Goal: Information Seeking & Learning: Learn about a topic

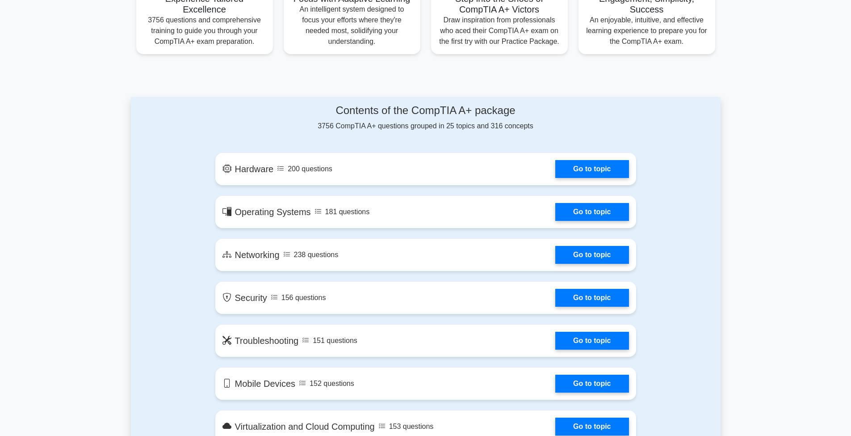
scroll to position [426, 0]
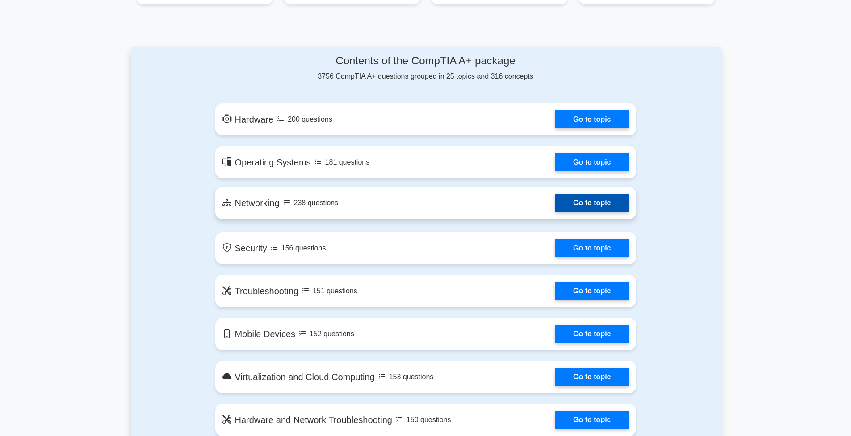
click at [579, 204] on link "Go to topic" at bounding box center [591, 203] width 73 height 18
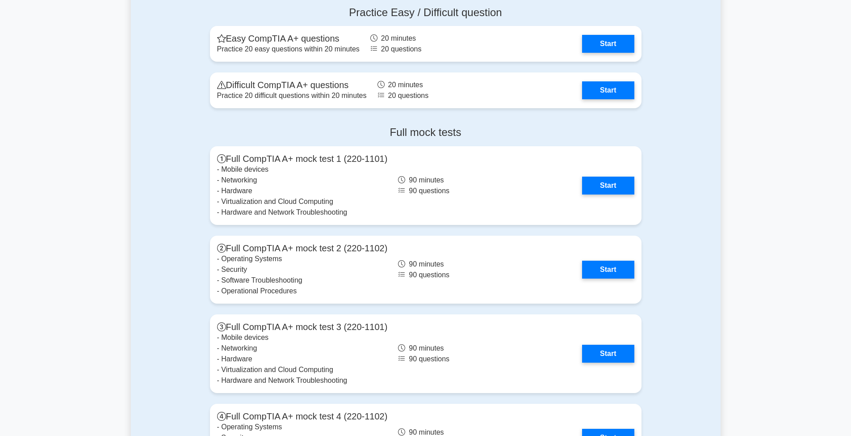
scroll to position [1928, 0]
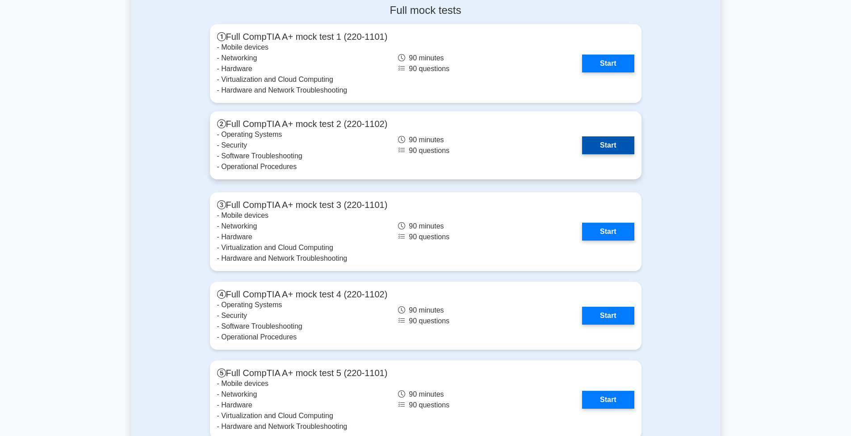
click at [607, 147] on link "Start" at bounding box center [608, 145] width 52 height 18
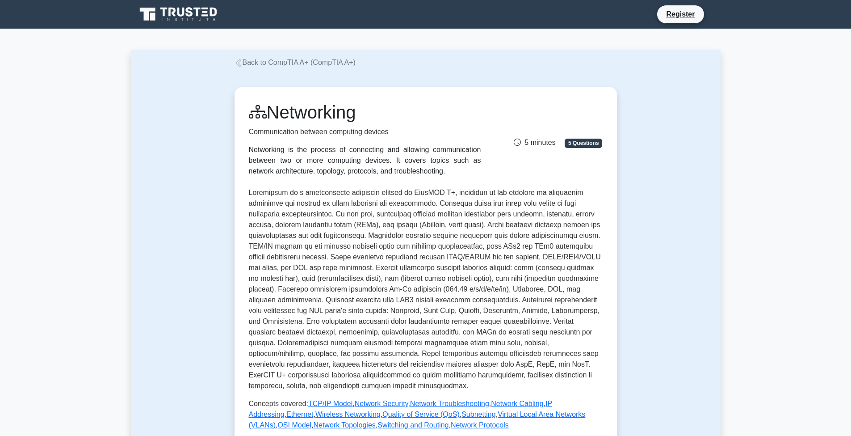
scroll to position [233, 0]
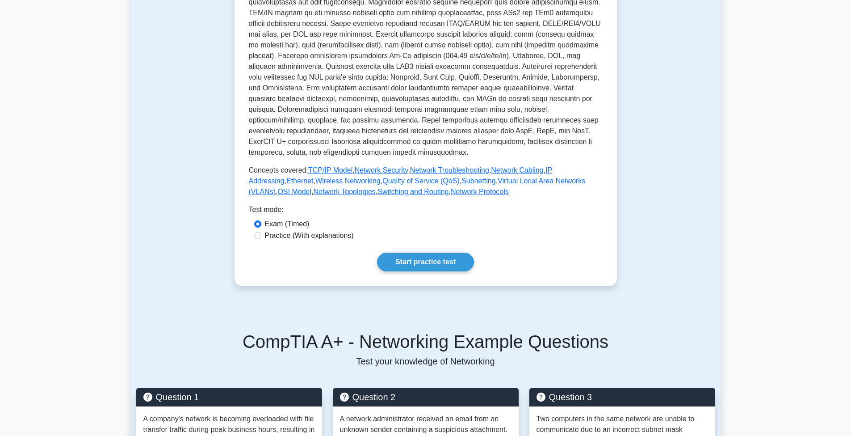
click at [300, 234] on label "Practice (With explanations)" at bounding box center [309, 235] width 89 height 11
click at [261, 234] on input "Practice (With explanations)" at bounding box center [257, 235] width 7 height 7
radio input "true"
click at [420, 259] on link "Start practice test" at bounding box center [425, 261] width 97 height 19
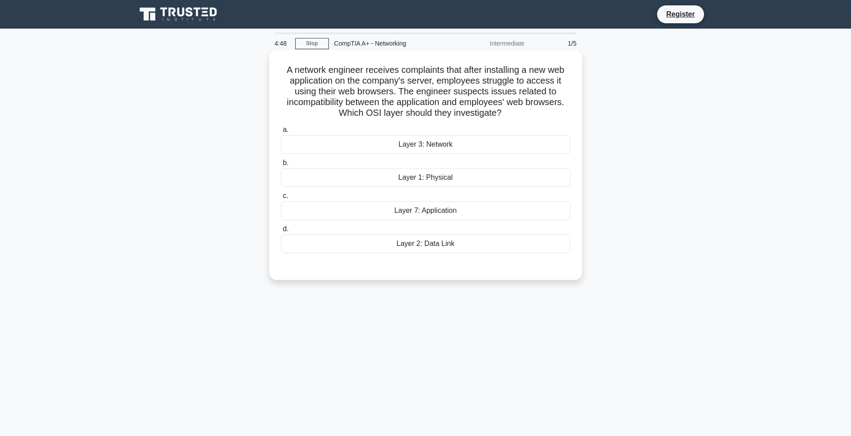
click at [465, 216] on div "Layer 7: Application" at bounding box center [426, 210] width 290 height 19
click at [281, 199] on input "c. Layer 7: Application" at bounding box center [281, 196] width 0 height 6
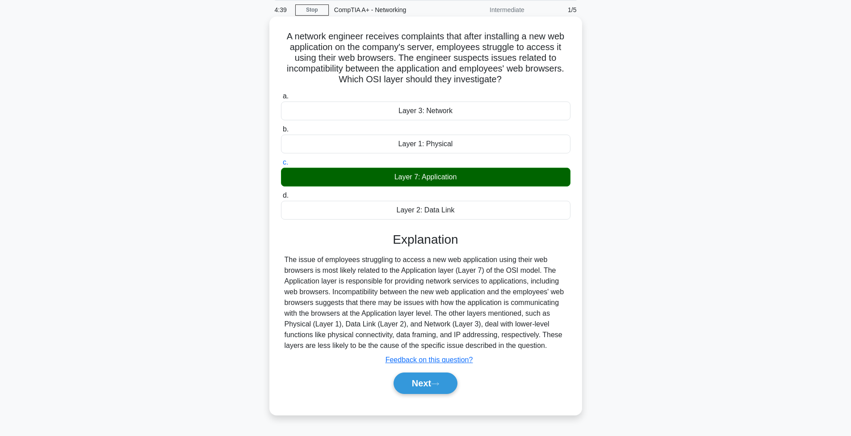
scroll to position [47, 0]
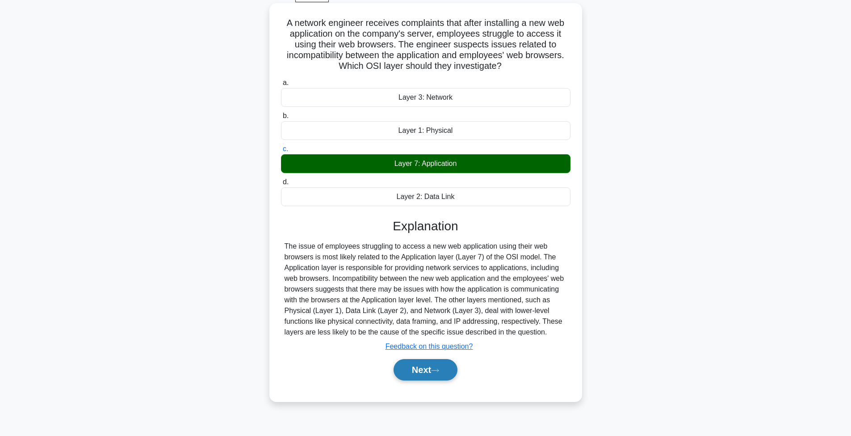
click at [447, 374] on button "Next" at bounding box center [426, 369] width 64 height 21
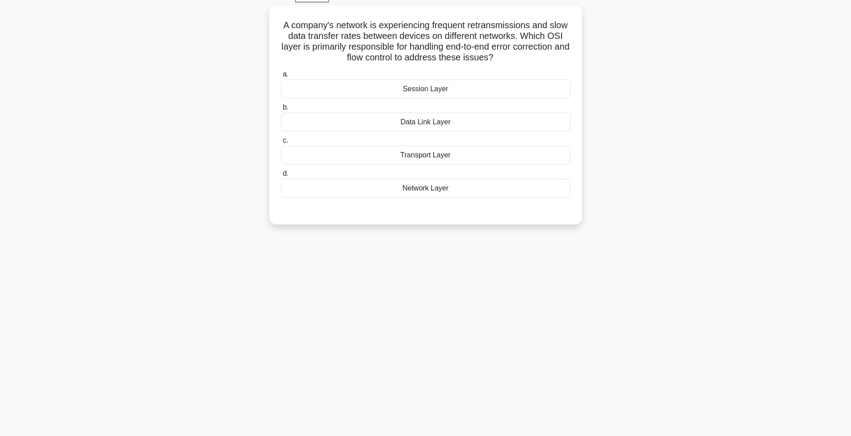
scroll to position [0, 0]
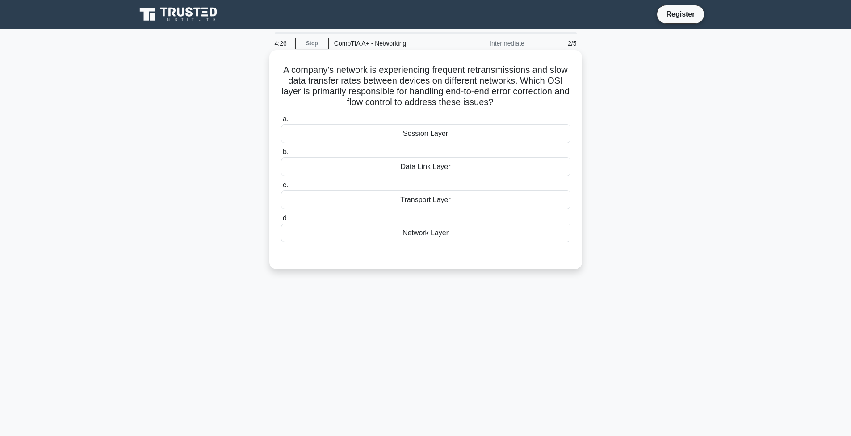
click at [432, 171] on div "Data Link Layer" at bounding box center [426, 166] width 290 height 19
click at [281, 155] on input "b. Data Link Layer" at bounding box center [281, 152] width 0 height 6
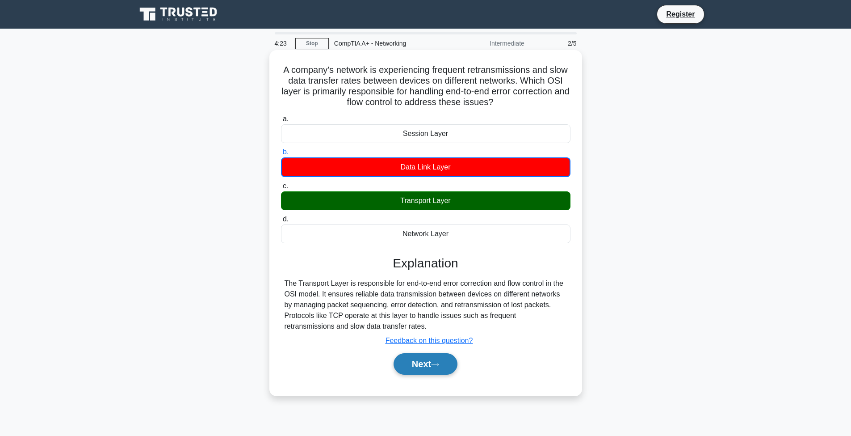
click at [423, 365] on button "Next" at bounding box center [426, 363] width 64 height 21
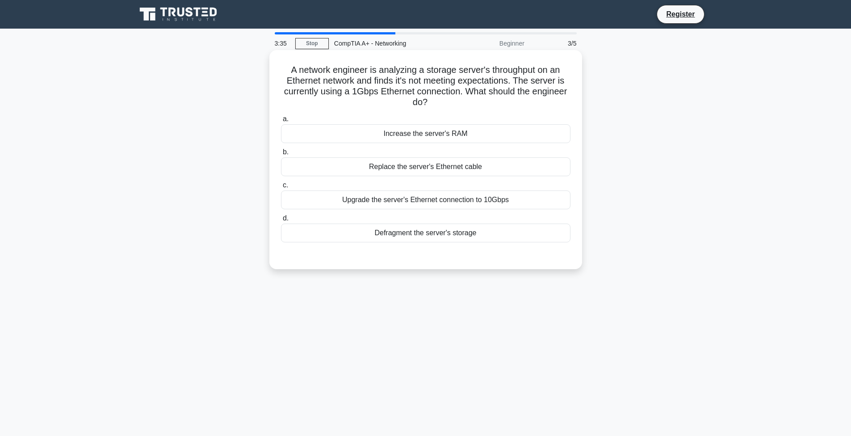
click at [493, 199] on div "Upgrade the server's Ethernet connection to 10Gbps" at bounding box center [426, 199] width 290 height 19
click at [281, 188] on input "c. Upgrade the server's Ethernet connection to 10Gbps" at bounding box center [281, 185] width 0 height 6
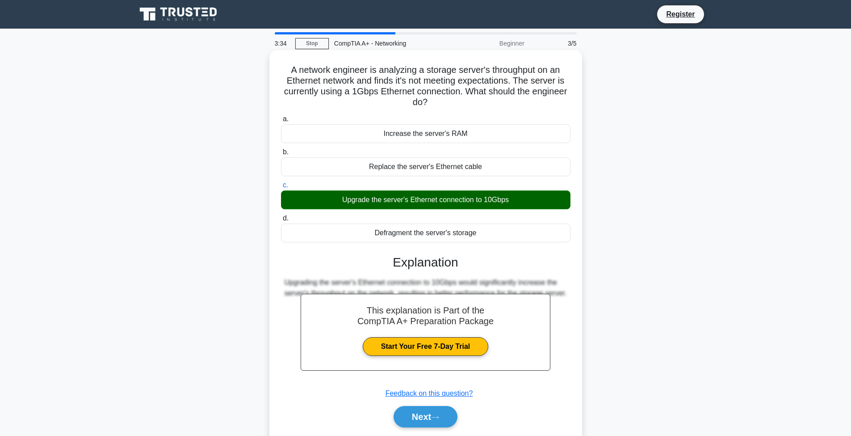
scroll to position [47, 0]
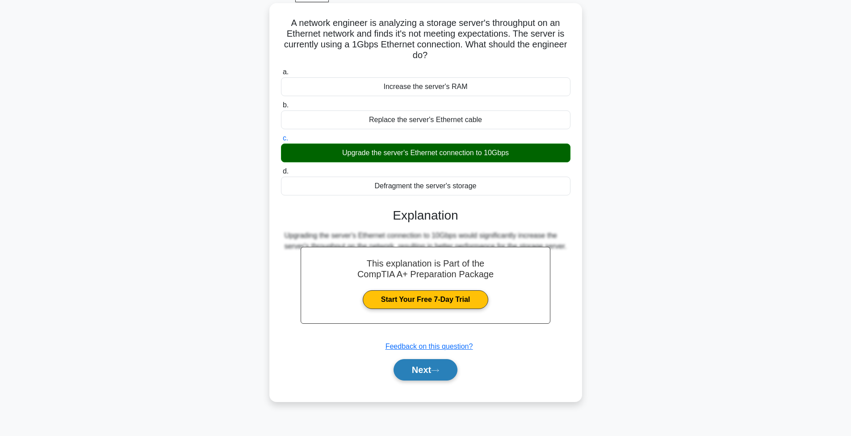
click at [403, 365] on button "Next" at bounding box center [426, 369] width 64 height 21
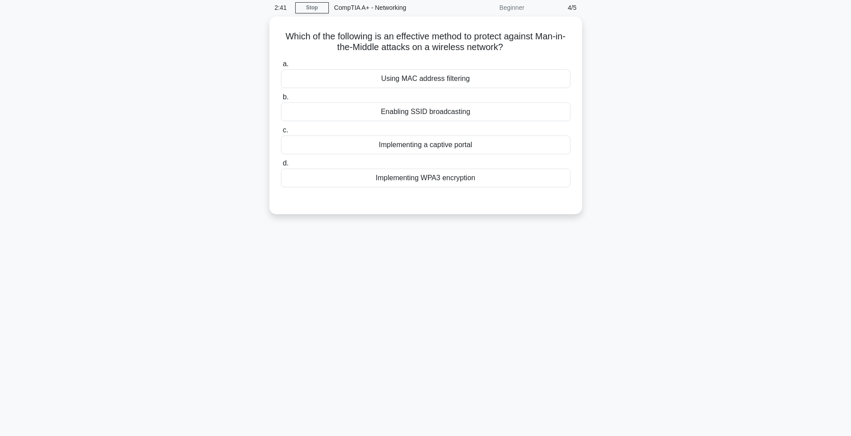
scroll to position [27, 0]
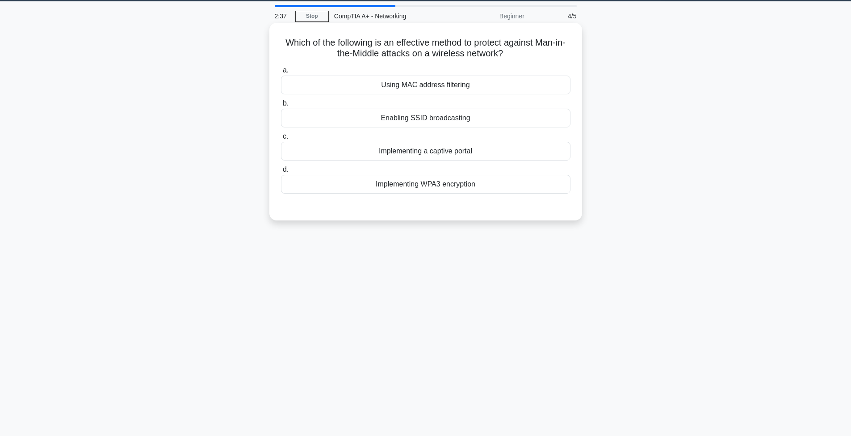
click at [434, 183] on div "Implementing WPA3 encryption" at bounding box center [426, 184] width 290 height 19
click at [281, 172] on input "d. Implementing WPA3 encryption" at bounding box center [281, 170] width 0 height 6
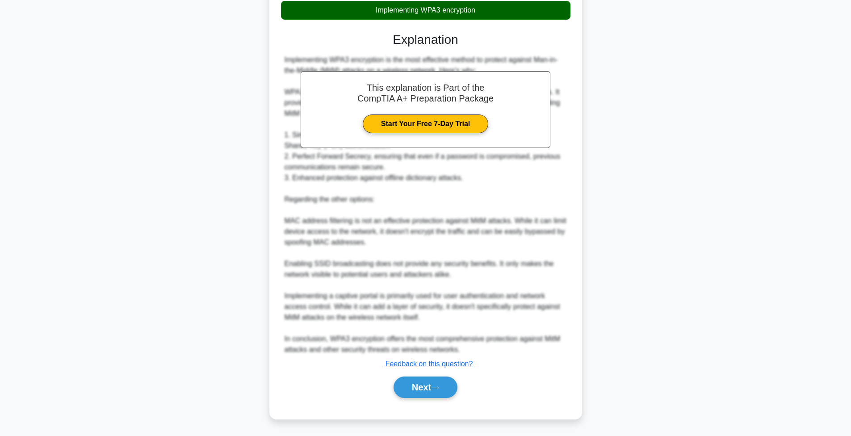
scroll to position [0, 0]
